Goal: Task Accomplishment & Management: Use online tool/utility

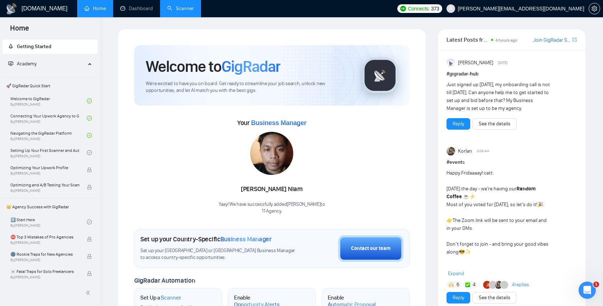
click at [181, 11] on link "Scanner" at bounding box center [180, 8] width 27 height 6
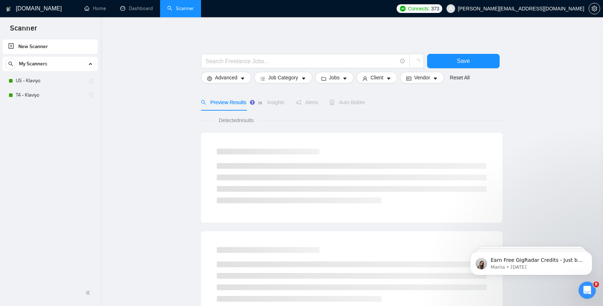
click at [50, 103] on div "New Scanner My Scanners US - Klaviyo T4 - Klaviyo" at bounding box center [50, 159] width 101 height 242
click at [49, 101] on link "T4 - Klaviyo" at bounding box center [50, 95] width 68 height 14
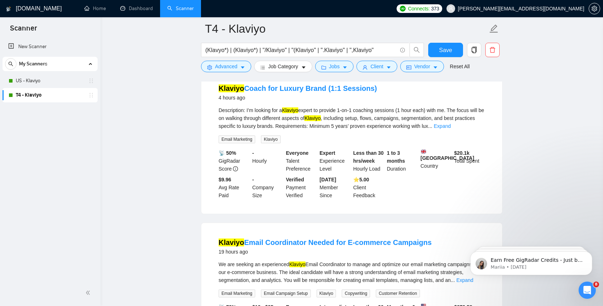
scroll to position [231, 0]
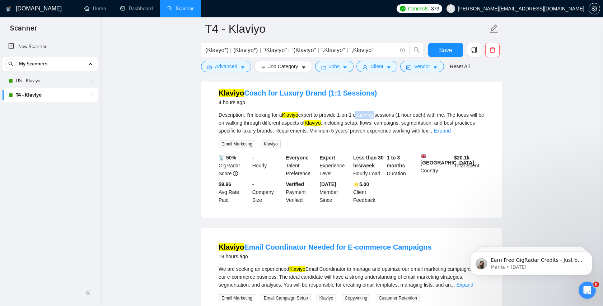
drag, startPoint x: 363, startPoint y: 121, endPoint x: 384, endPoint y: 121, distance: 20.8
click at [384, 121] on div "Description: I’m looking for a [DEMOGRAPHIC_DATA] expert to provide 1-on-1 coac…" at bounding box center [352, 123] width 266 height 24
copy div "coaching"
click at [239, 67] on button "Advanced" at bounding box center [226, 66] width 50 height 11
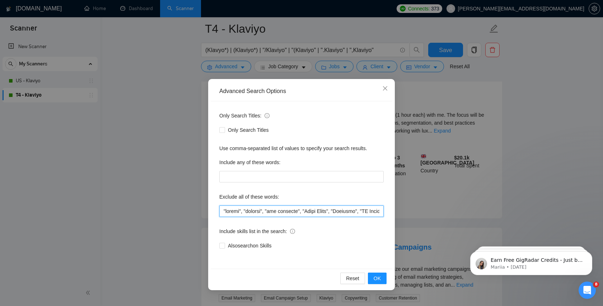
click at [224, 212] on input "text" at bounding box center [301, 210] width 164 height 11
paste input "coaching"
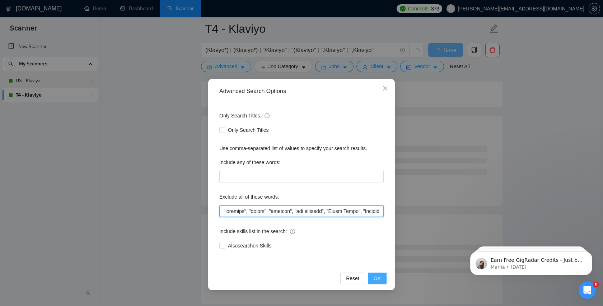
type input ""coaching", "client", "roofing", "web designer", "Sales Agent", "Ventrata", "NO…"
click at [381, 278] on button "OK" at bounding box center [377, 277] width 19 height 11
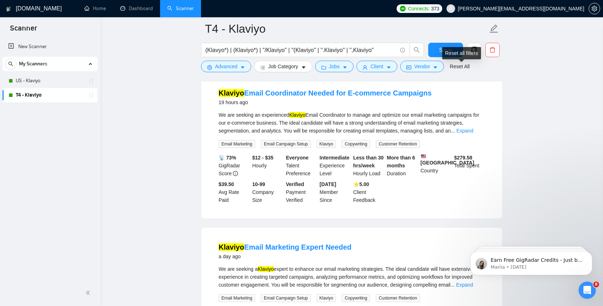
click at [447, 56] on div "Reset all filters" at bounding box center [461, 53] width 39 height 12
click at [441, 53] on span "Save" at bounding box center [445, 50] width 13 height 9
click at [48, 78] on link "US - Klaviyo" at bounding box center [50, 81] width 68 height 14
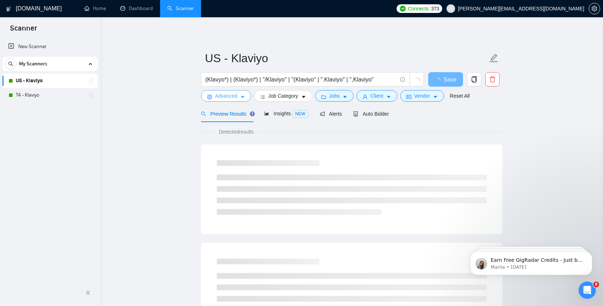
click at [232, 97] on span "Advanced" at bounding box center [226, 96] width 22 height 8
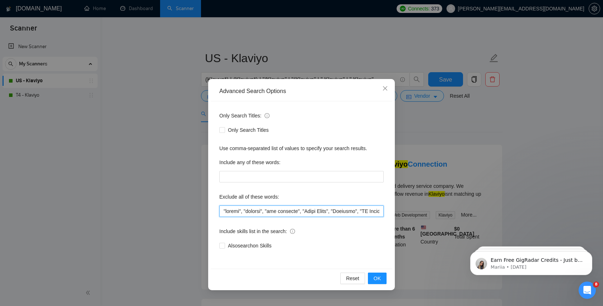
click at [243, 207] on input "text" at bounding box center [301, 210] width 164 height 11
paste input ""coaching","
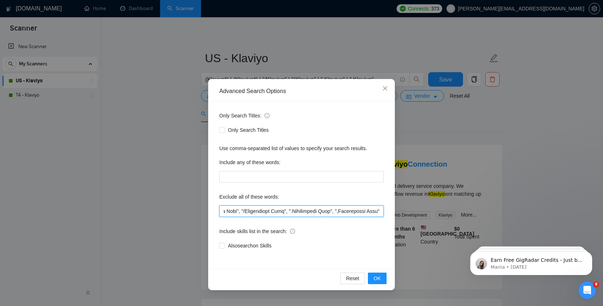
click at [299, 212] on input "text" at bounding box center [301, 210] width 164 height 11
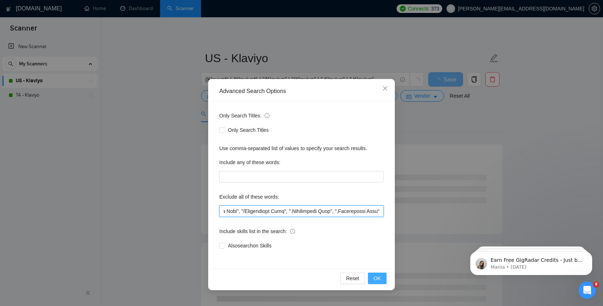
type input ""coaching", "client", "roofing", "web designer", "Sales Agent", "Ventrata", "NO…"
click at [377, 279] on span "OK" at bounding box center [377, 278] width 7 height 8
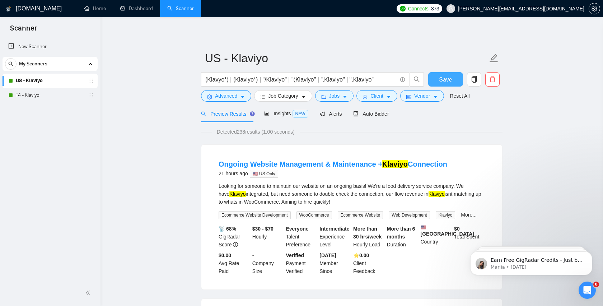
click at [445, 77] on span "Save" at bounding box center [445, 79] width 13 height 9
click at [62, 79] on link "US - Klaviyo" at bounding box center [50, 81] width 68 height 14
click at [167, 8] on link "Scanner" at bounding box center [180, 8] width 27 height 6
